Goal: Information Seeking & Learning: Learn about a topic

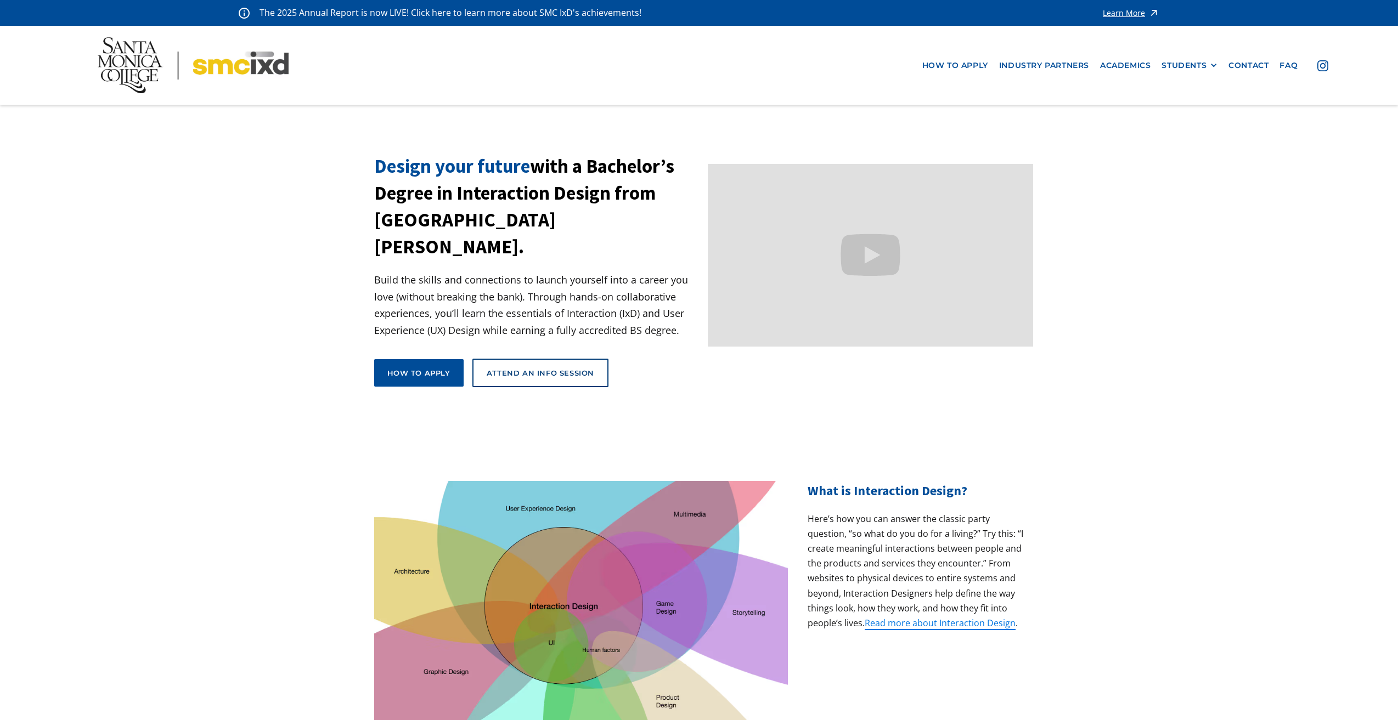
drag, startPoint x: 571, startPoint y: 347, endPoint x: 256, endPoint y: 140, distance: 376.7
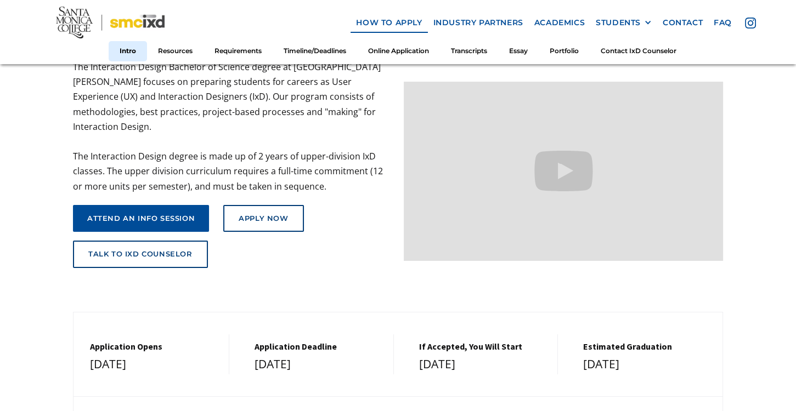
scroll to position [125, 0]
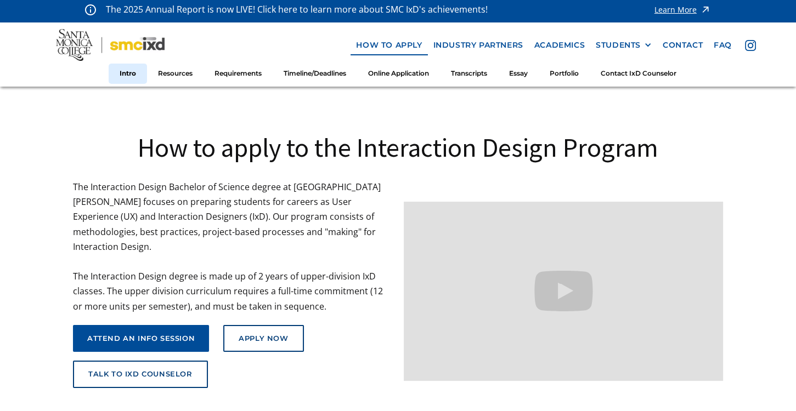
scroll to position [0, 0]
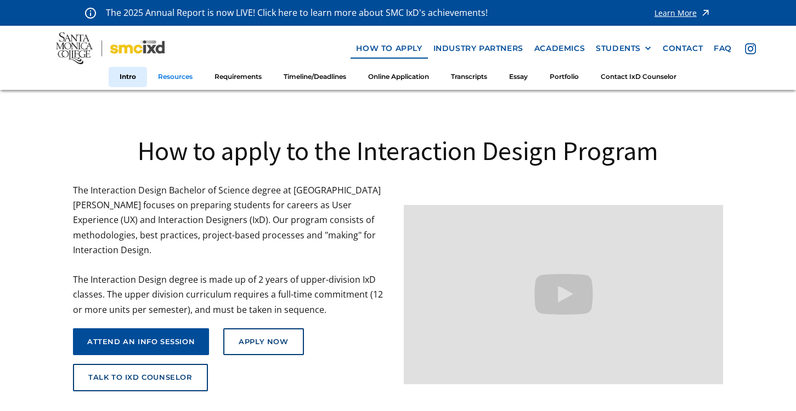
click at [172, 77] on link "Resources" at bounding box center [175, 77] width 56 height 20
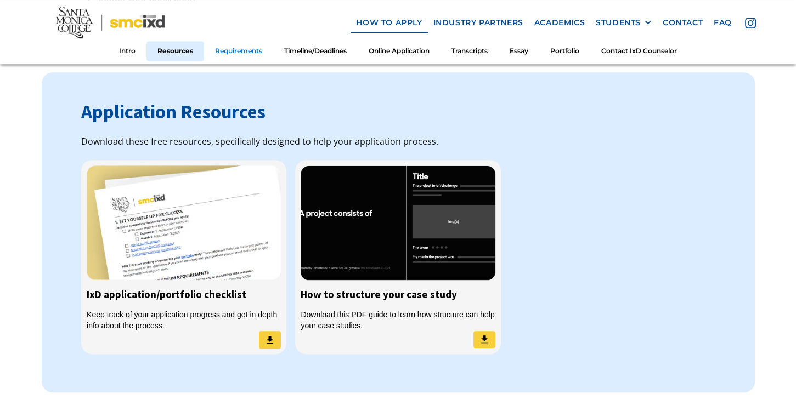
scroll to position [867, 0]
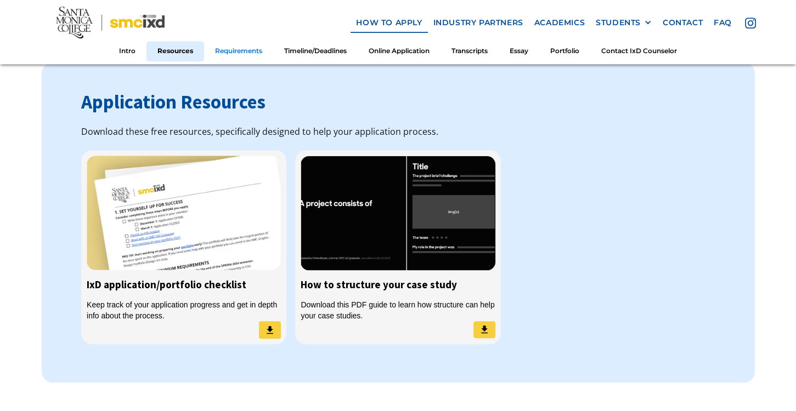
click at [236, 51] on link "Requirements" at bounding box center [238, 51] width 69 height 20
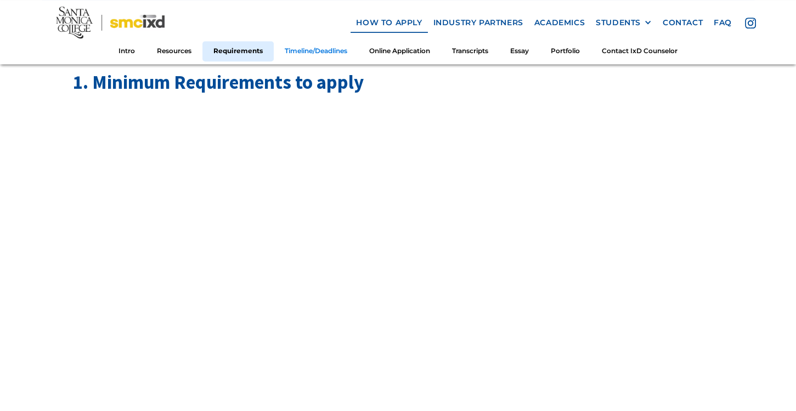
scroll to position [1242, 0]
click at [299, 52] on link "Timeline/Deadlines" at bounding box center [316, 51] width 84 height 20
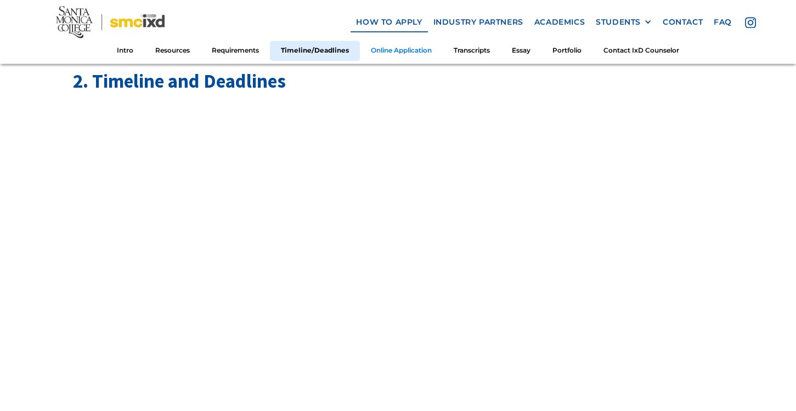
click at [382, 49] on link "Online Application" at bounding box center [401, 51] width 83 height 20
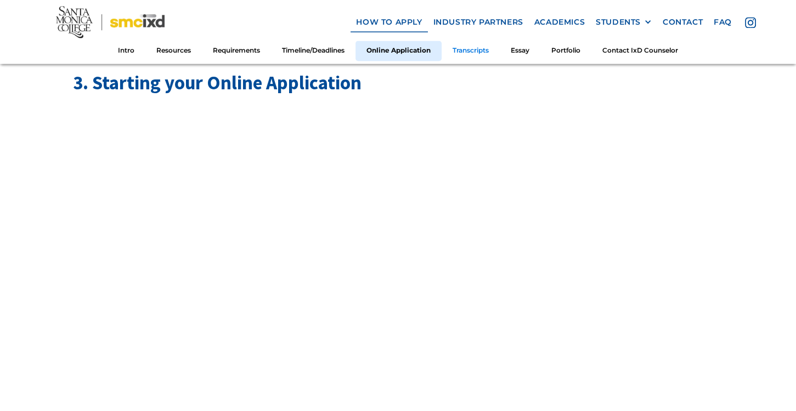
scroll to position [2568, 0]
click at [488, 54] on link "Transcripts" at bounding box center [471, 51] width 58 height 20
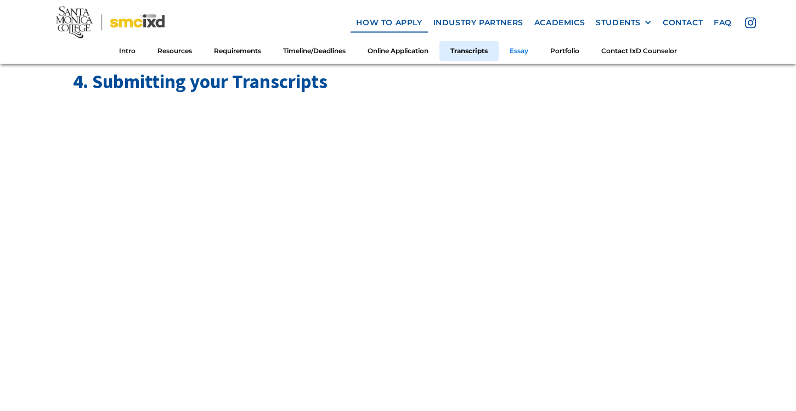
click at [529, 54] on link "Essay" at bounding box center [519, 51] width 41 height 20
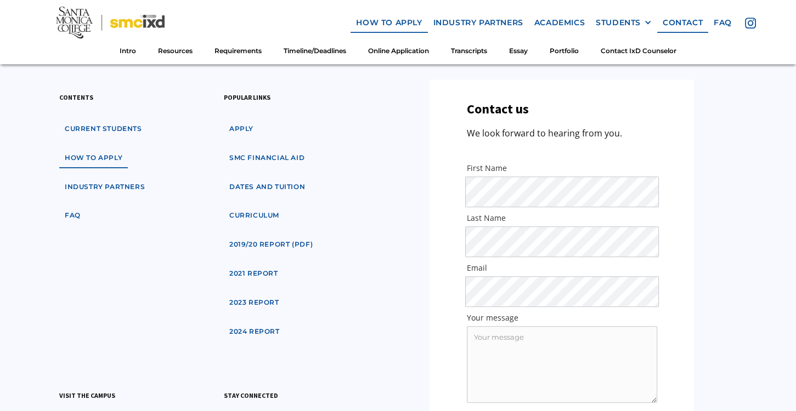
scroll to position [6439, 0]
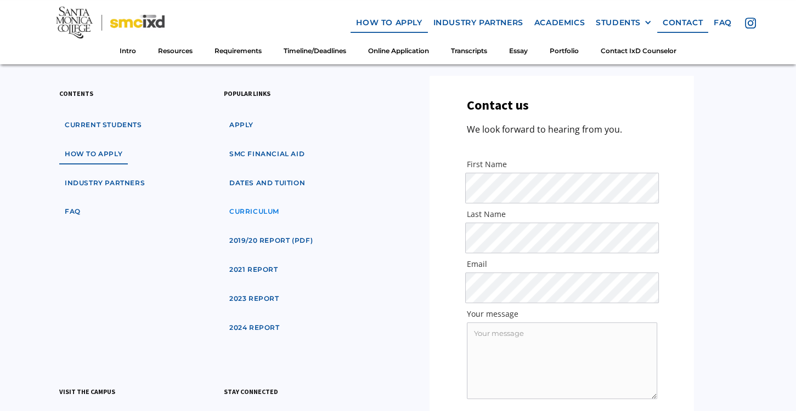
click at [257, 202] on link "curriculum" at bounding box center [254, 212] width 61 height 20
